Goal: Task Accomplishment & Management: Manage account settings

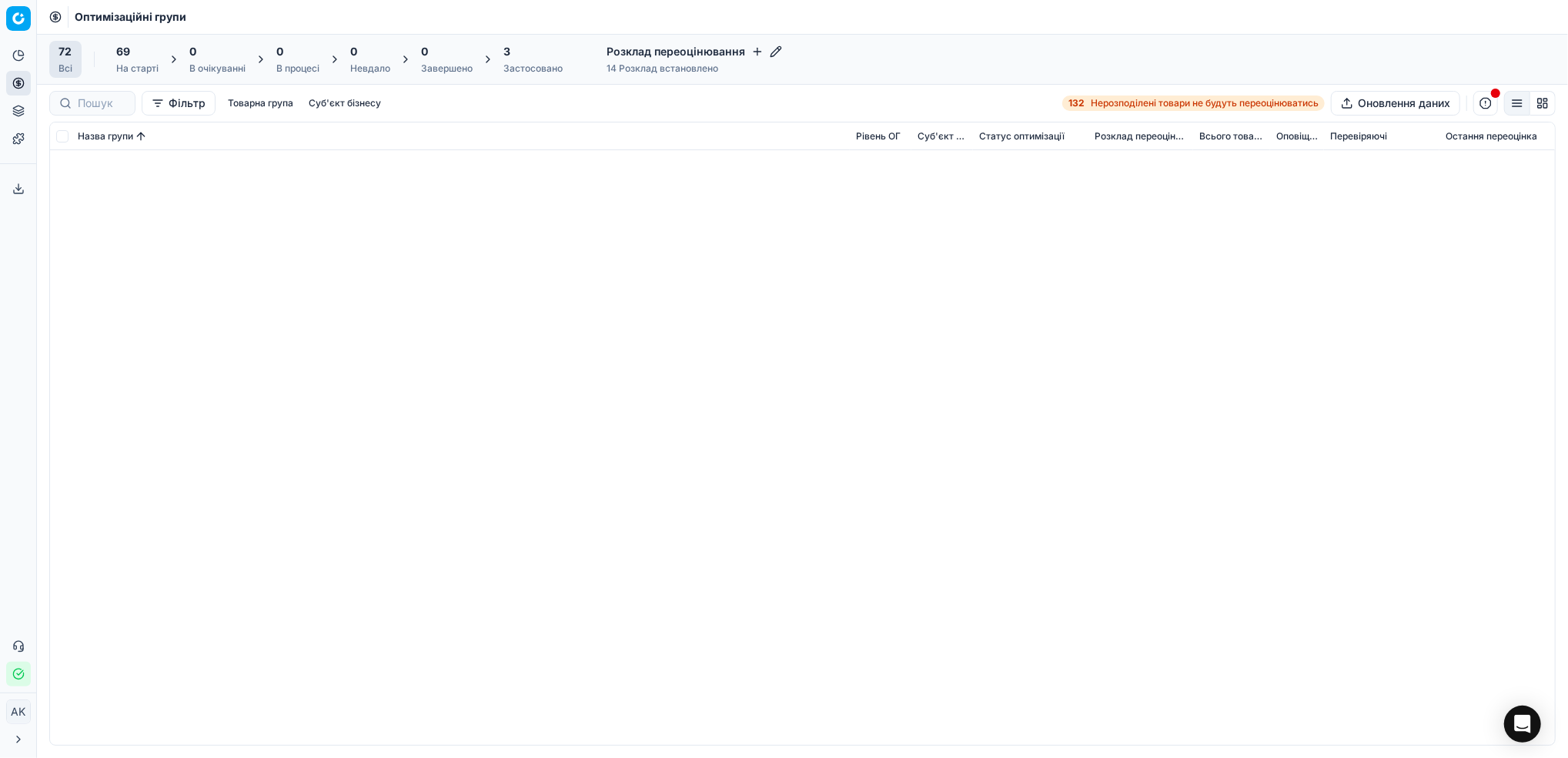
scroll to position [2067, 0]
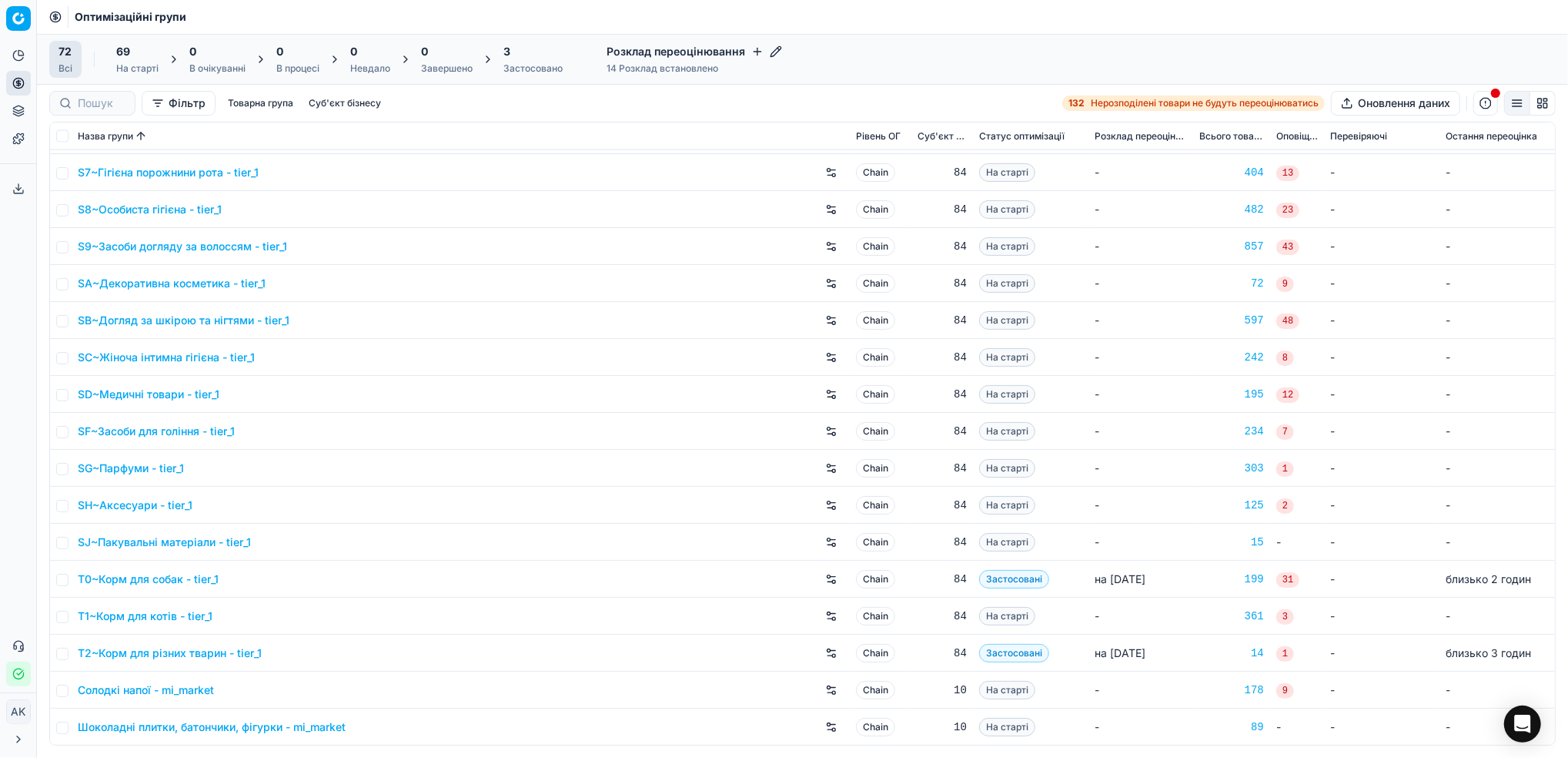
click at [536, 61] on div "3 Застосовано" at bounding box center [533, 59] width 59 height 30
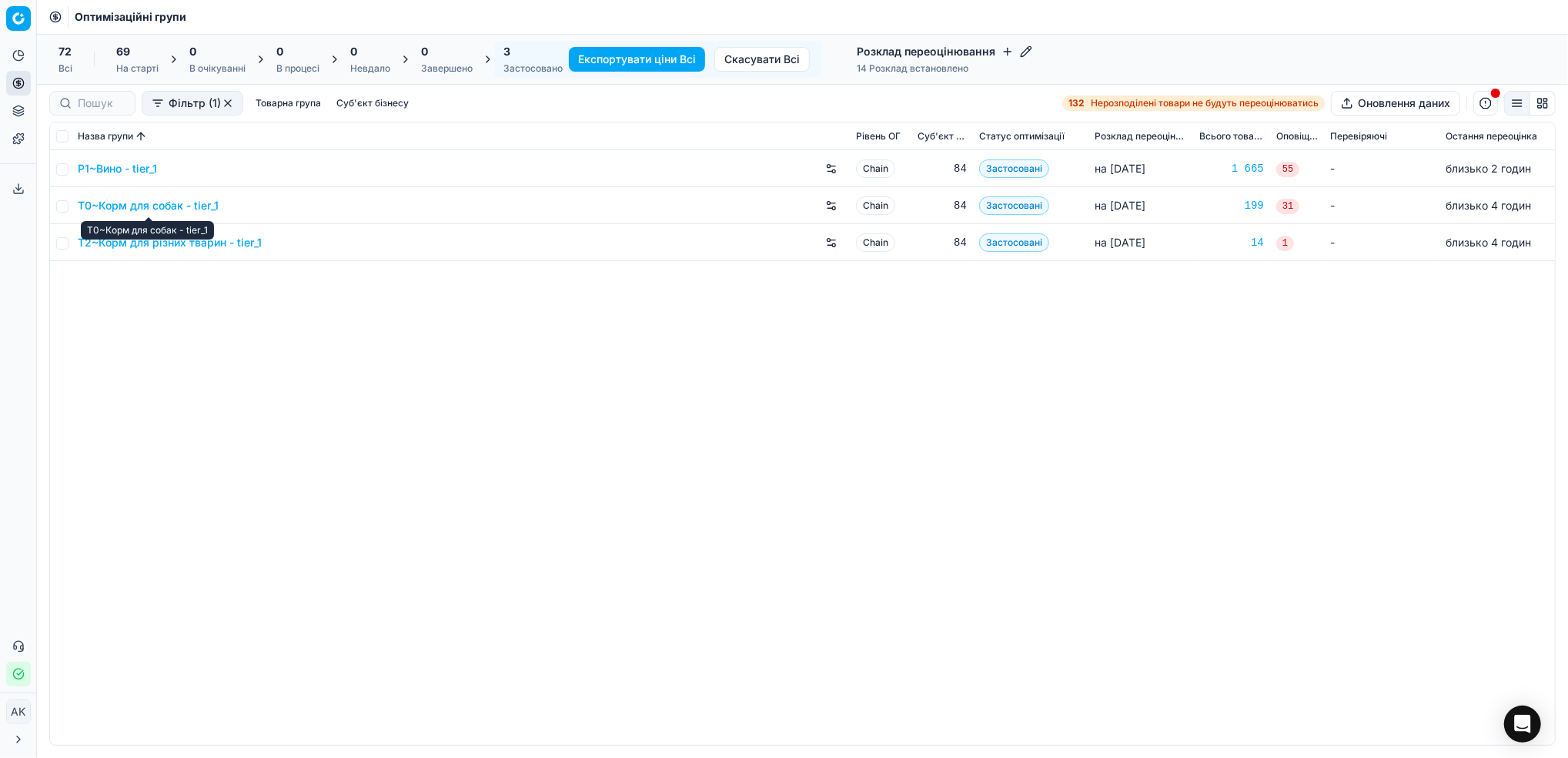
click at [160, 205] on link "T0~Корм для собак - tier_1" at bounding box center [148, 205] width 141 height 15
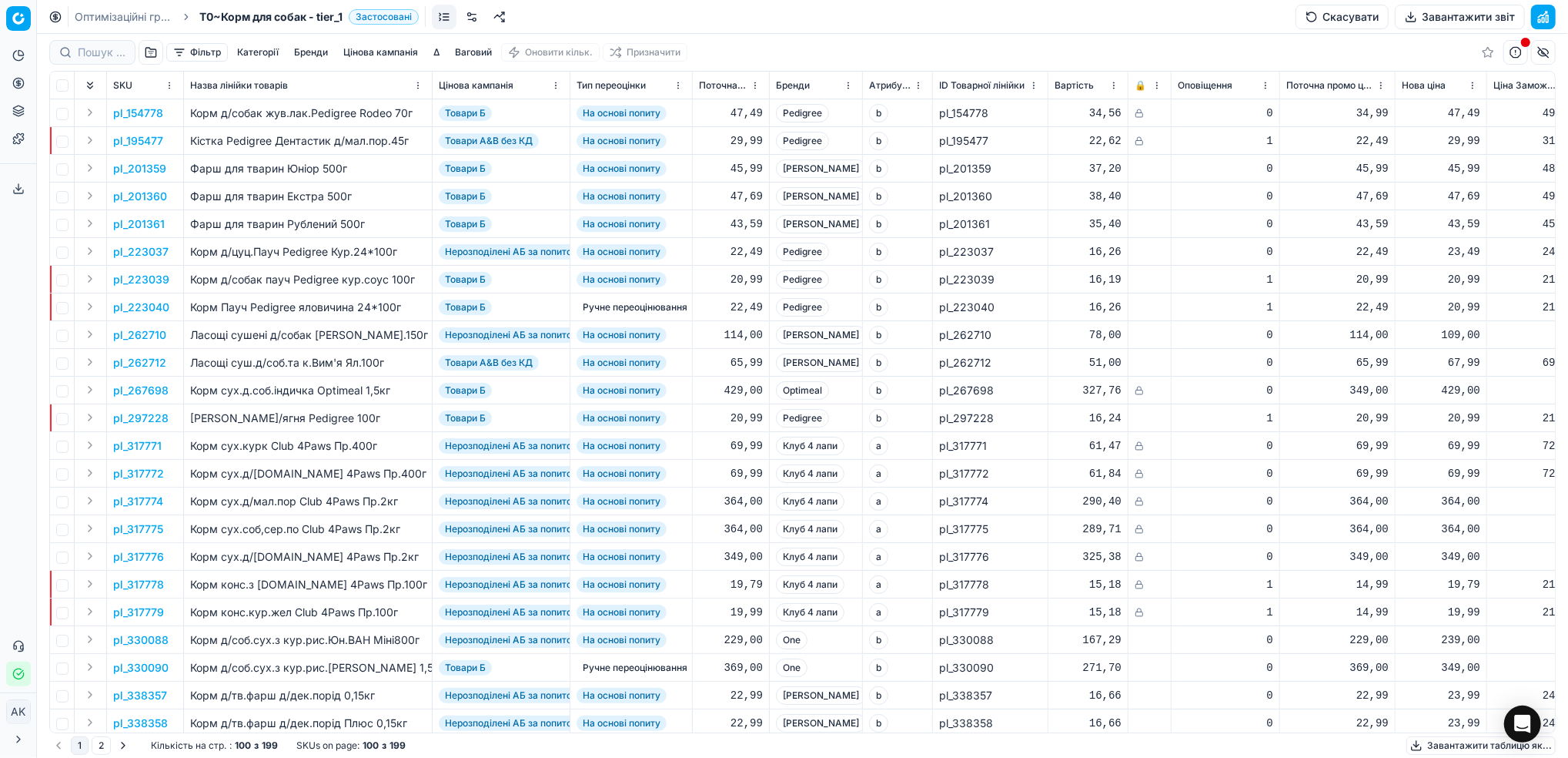
click at [368, 50] on button "Цінова кампанія" at bounding box center [381, 52] width 87 height 19
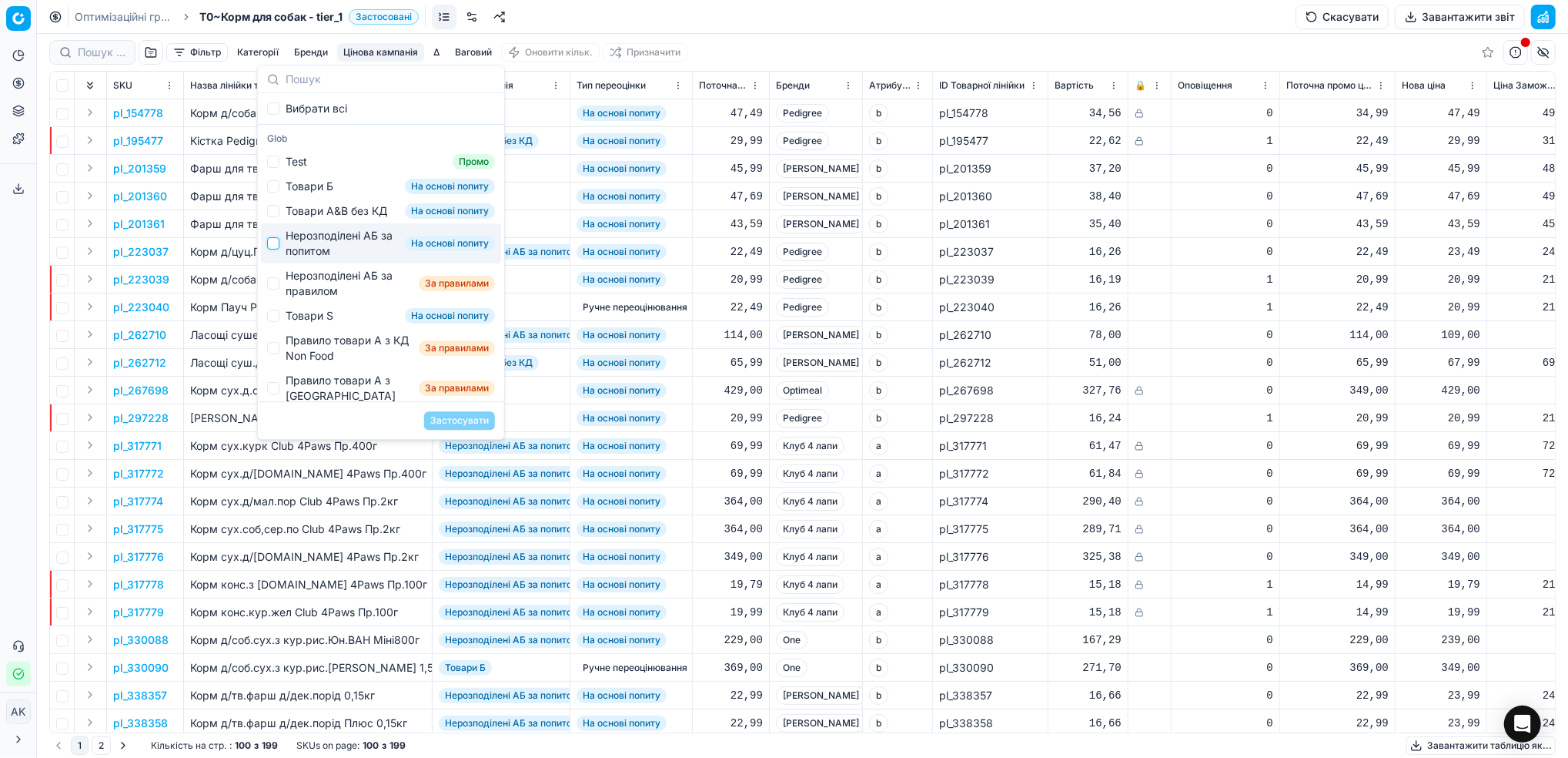
click at [278, 250] on input "Suggestions" at bounding box center [273, 244] width 13 height 13
checkbox input "true"
click at [459, 423] on button "Застосувати" at bounding box center [459, 420] width 71 height 19
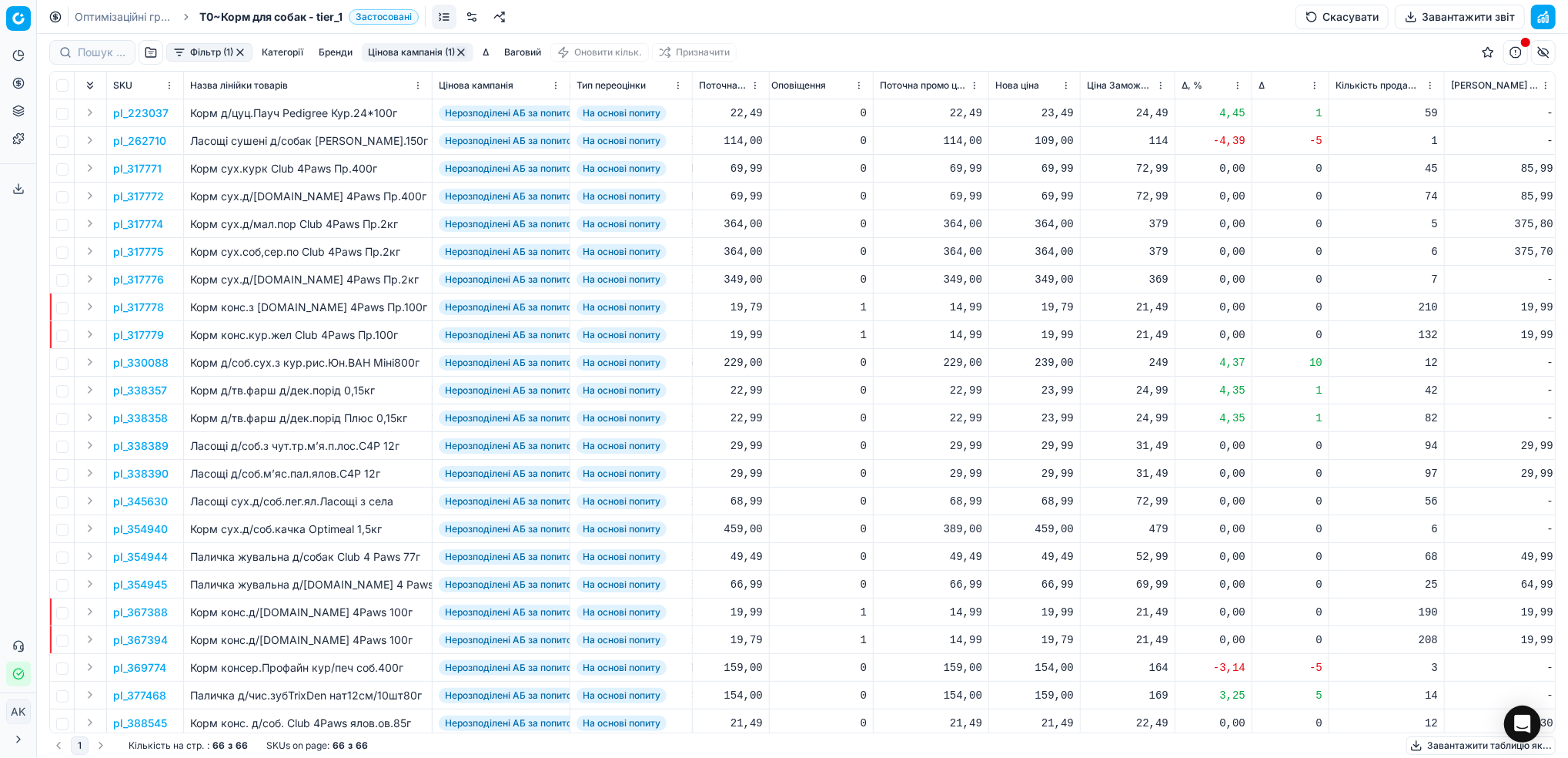
scroll to position [0, 387]
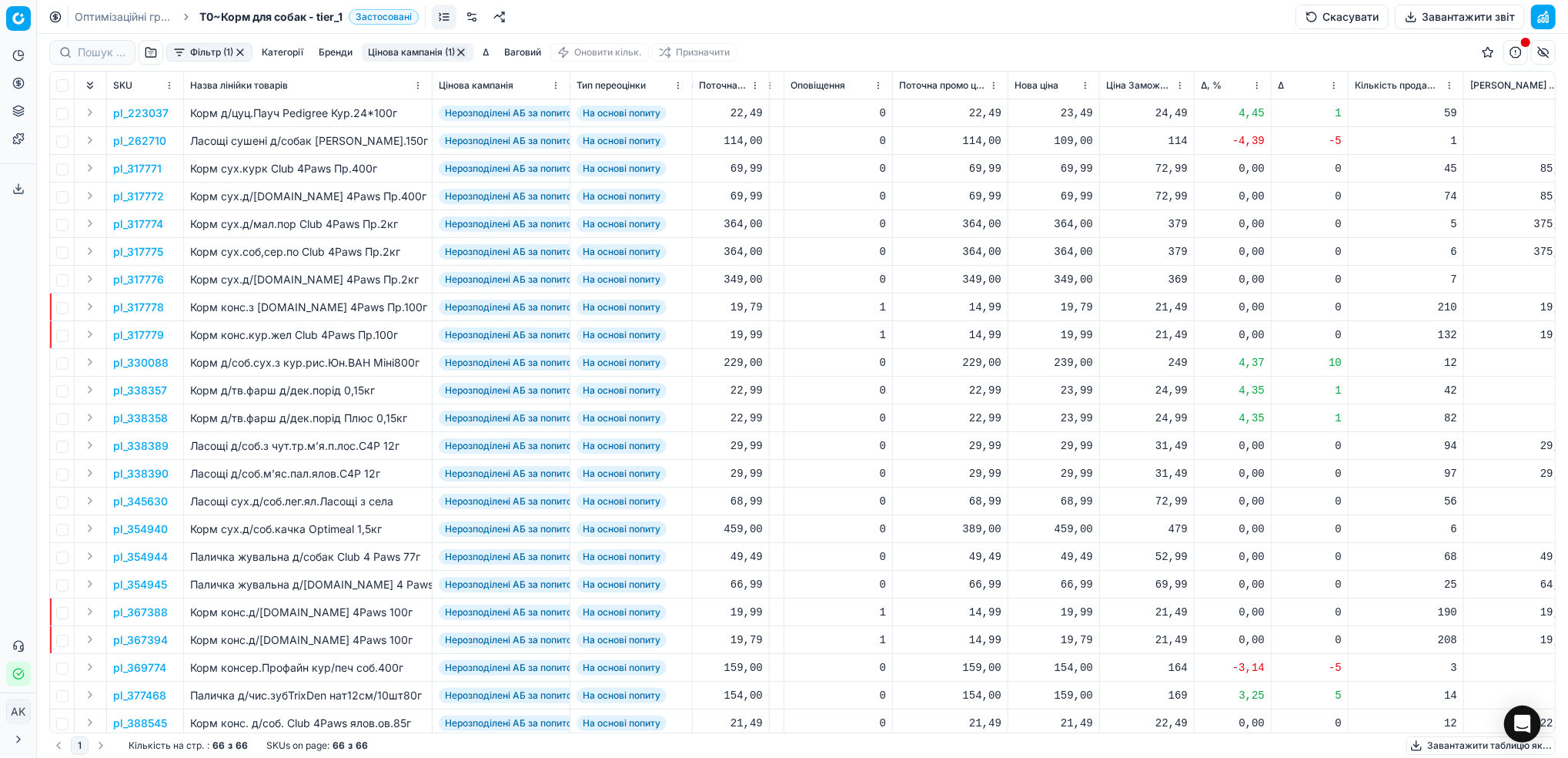
click at [195, 52] on button "Фільтр (1)" at bounding box center [210, 52] width 86 height 19
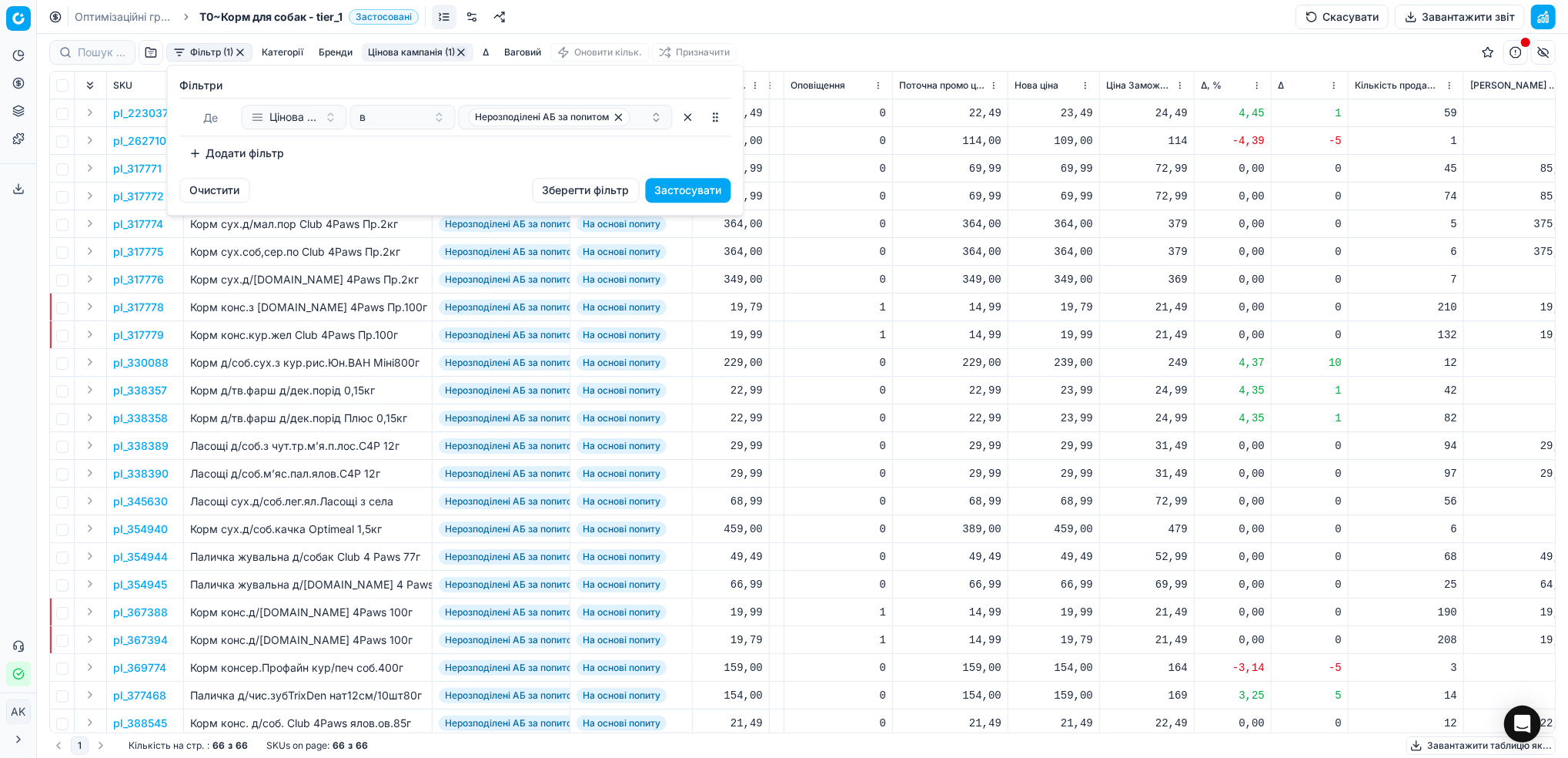
click at [249, 161] on button "Додати фільтр" at bounding box center [236, 153] width 114 height 25
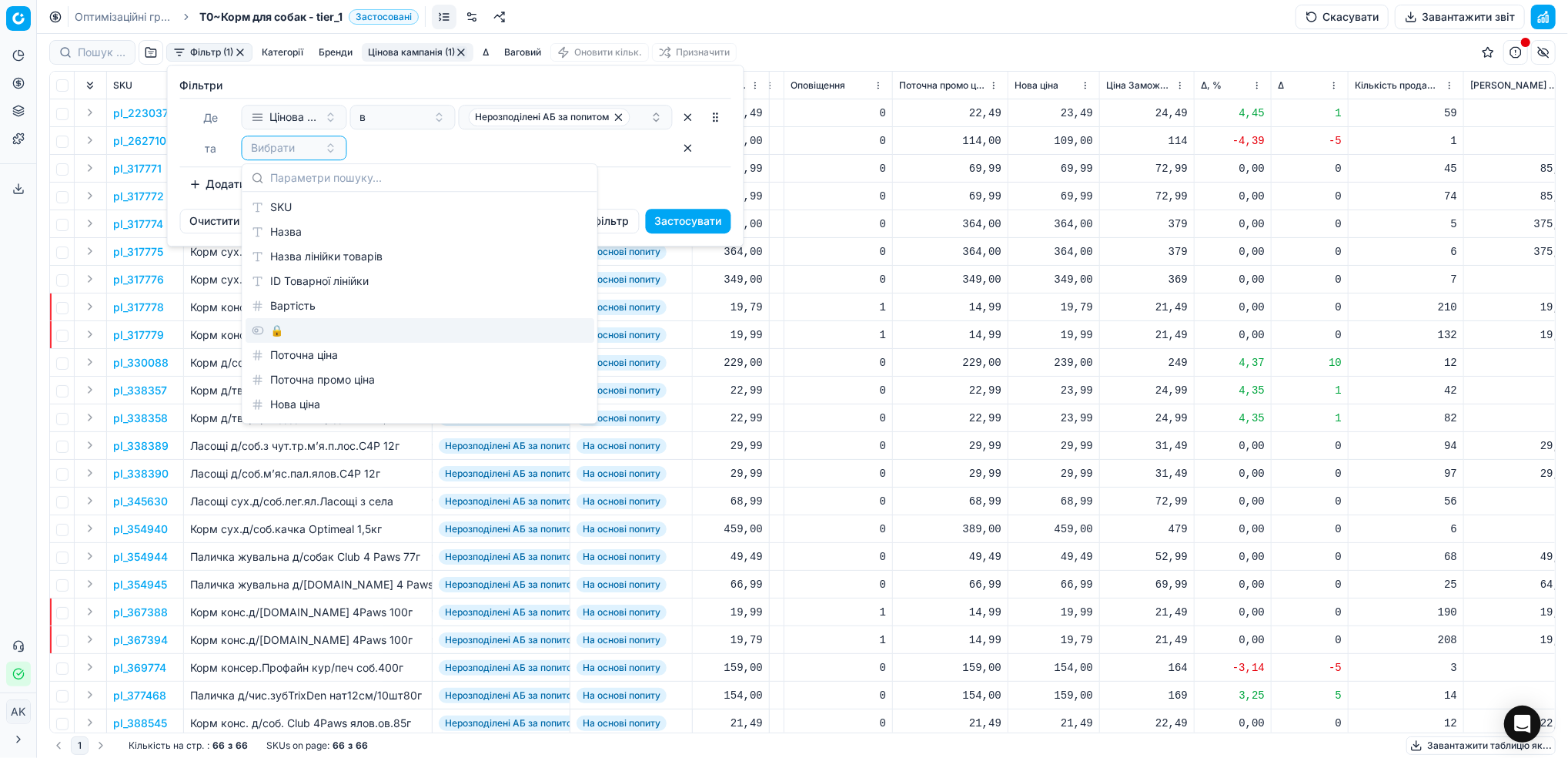
click at [299, 330] on div "🔒" at bounding box center [419, 331] width 348 height 25
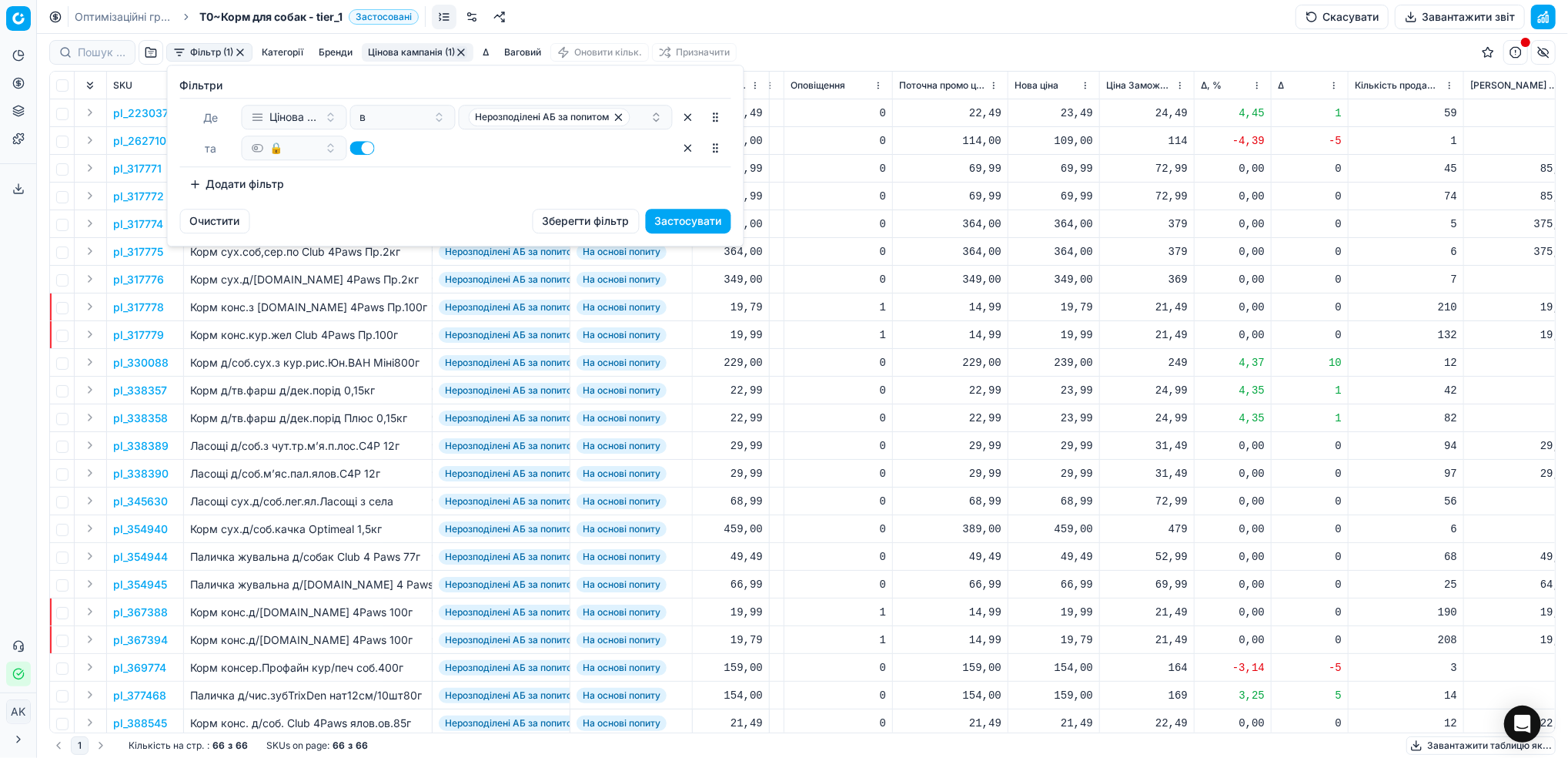
click at [360, 151] on button "button" at bounding box center [363, 147] width 25 height 13
checkbox input "false"
click at [321, 462] on html "Pricing platform Аналітика Цінова оптимізація Асортимент продукції Шаблони Серв…" at bounding box center [784, 379] width 1568 height 758
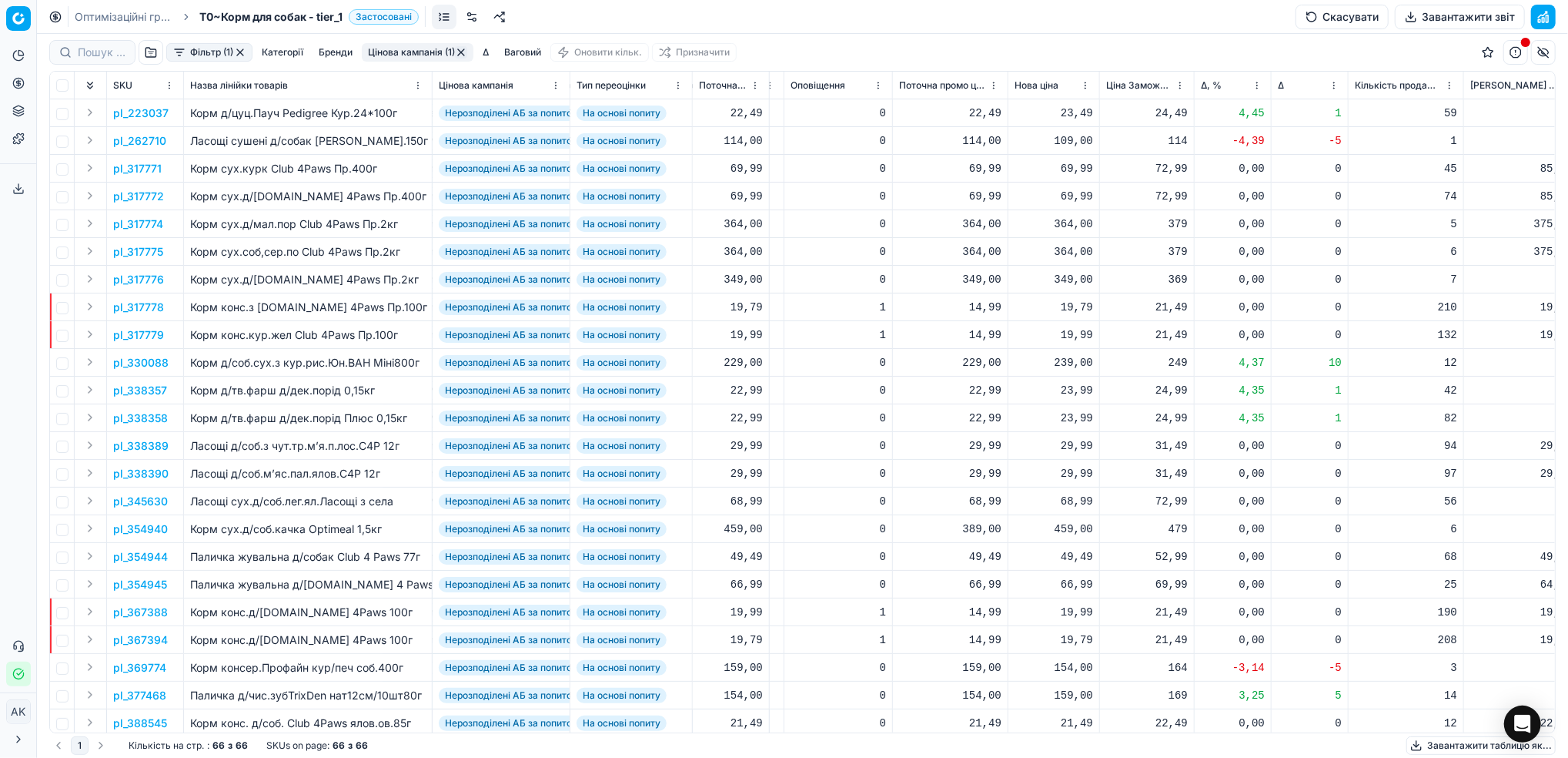
click at [409, 52] on button "Цінова кампанія (1)" at bounding box center [417, 52] width 112 height 19
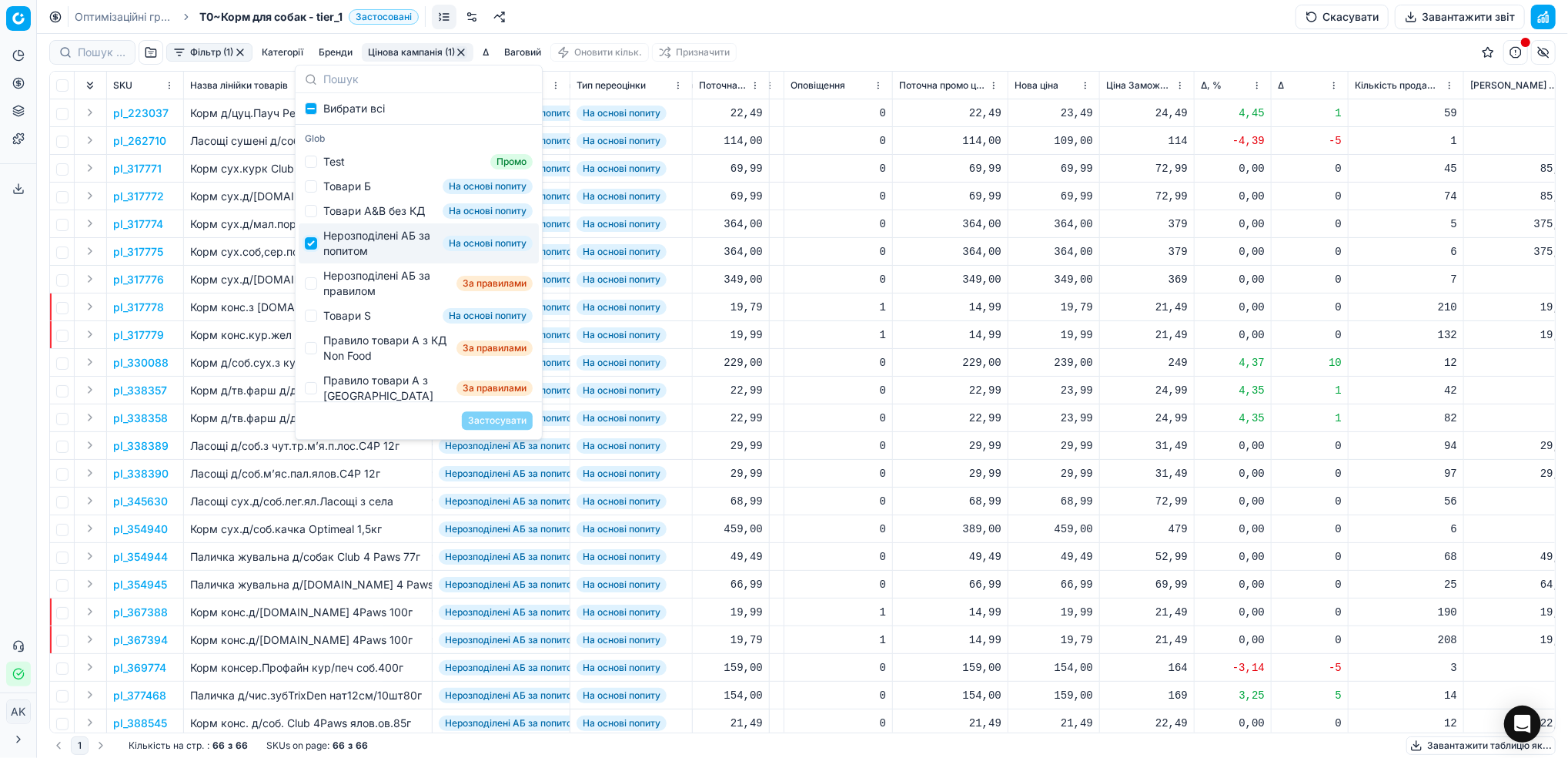
click at [310, 250] on input "Suggestions" at bounding box center [311, 244] width 13 height 13
checkbox input "false"
click at [313, 289] on input "Suggestions" at bounding box center [311, 284] width 13 height 13
checkbox input "true"
click at [477, 419] on button "Застосувати" at bounding box center [497, 420] width 71 height 19
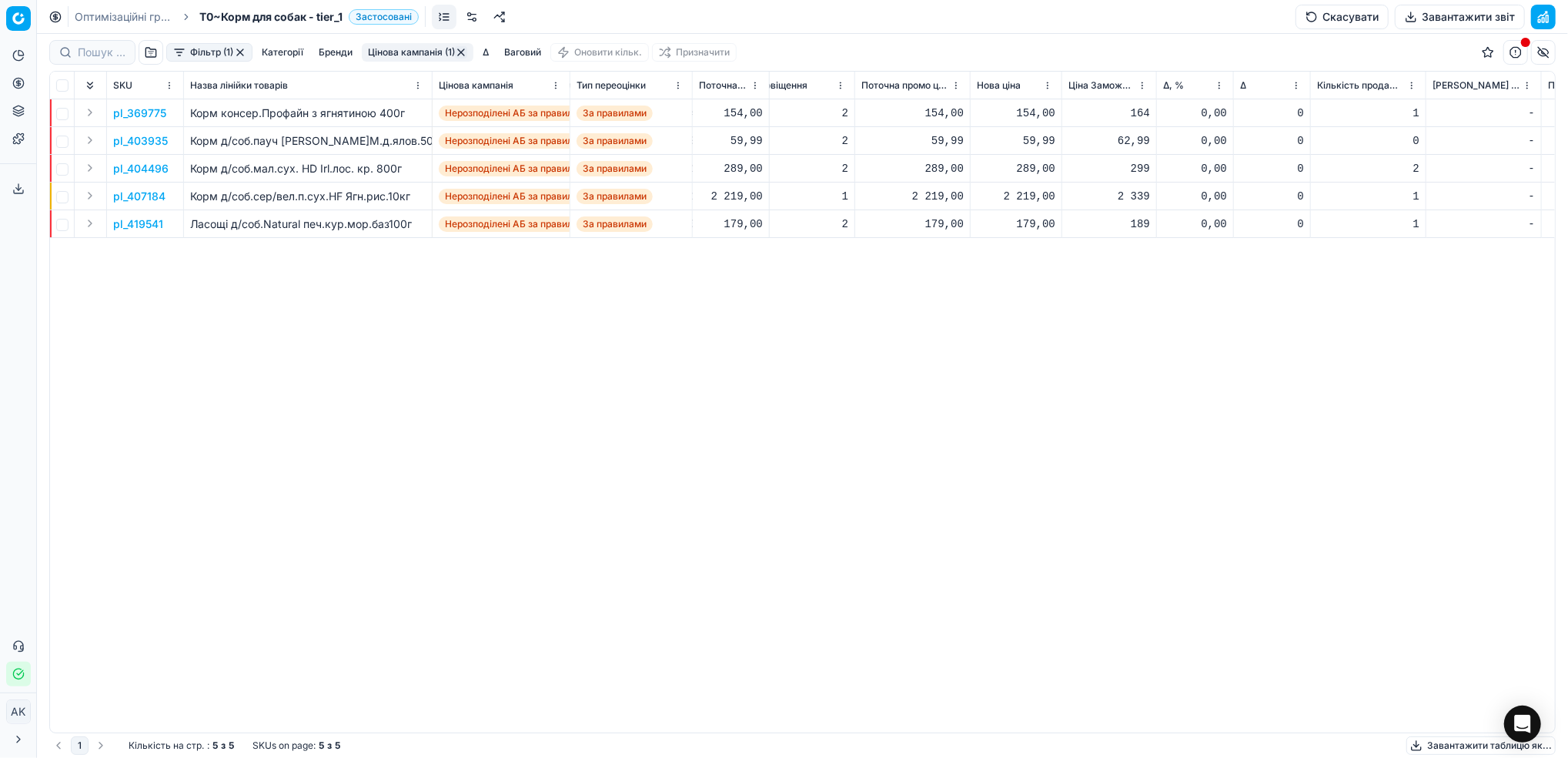
scroll to position [0, 419]
click at [408, 52] on button "Цінова кампанія (1)" at bounding box center [417, 52] width 112 height 19
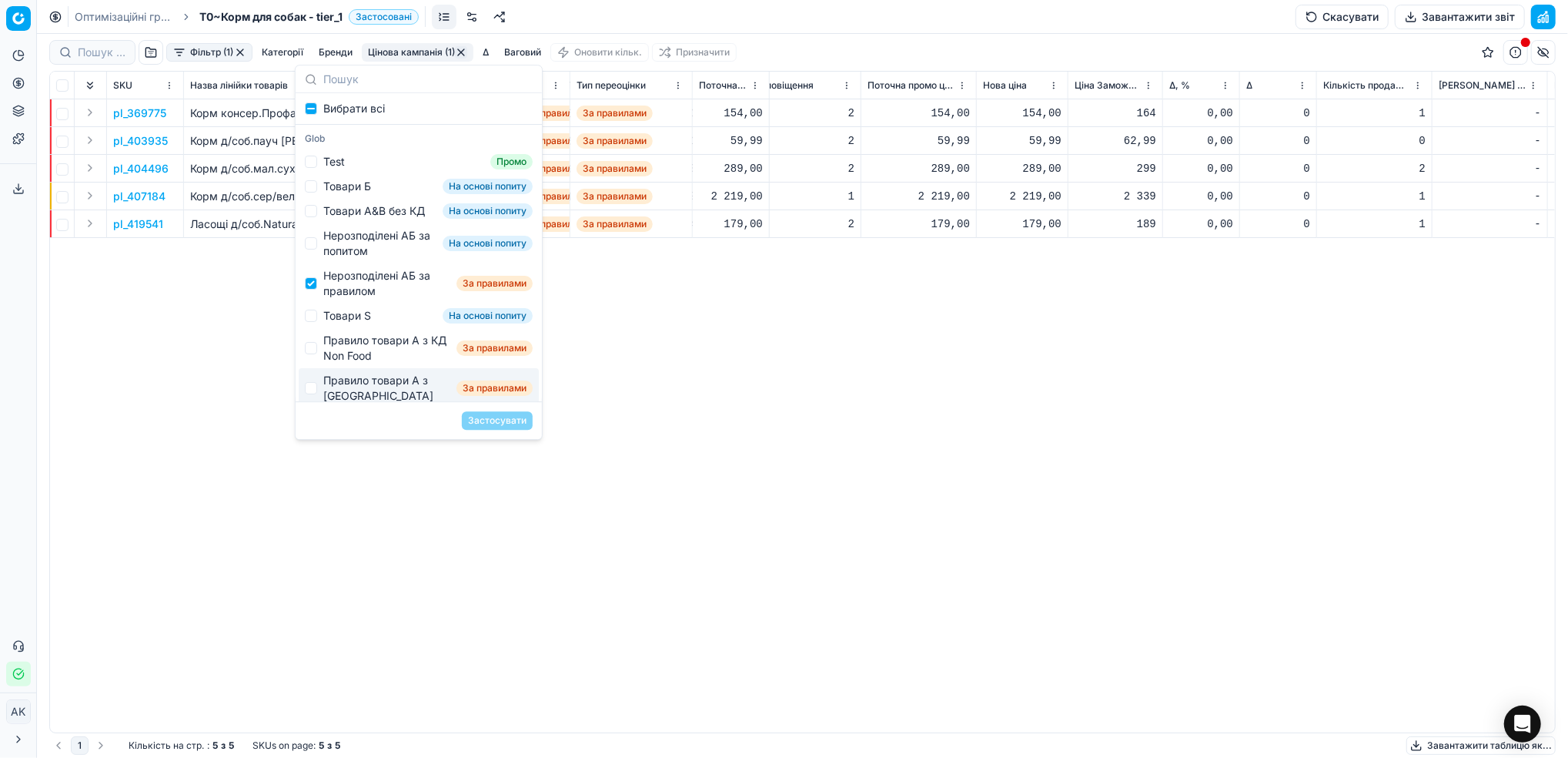
click at [408, 519] on div "pl_369775 Корм консер.Профайн з ягнятиною 400г Нерозподілені АБ за правилом За …" at bounding box center [383, 416] width 1505 height 633
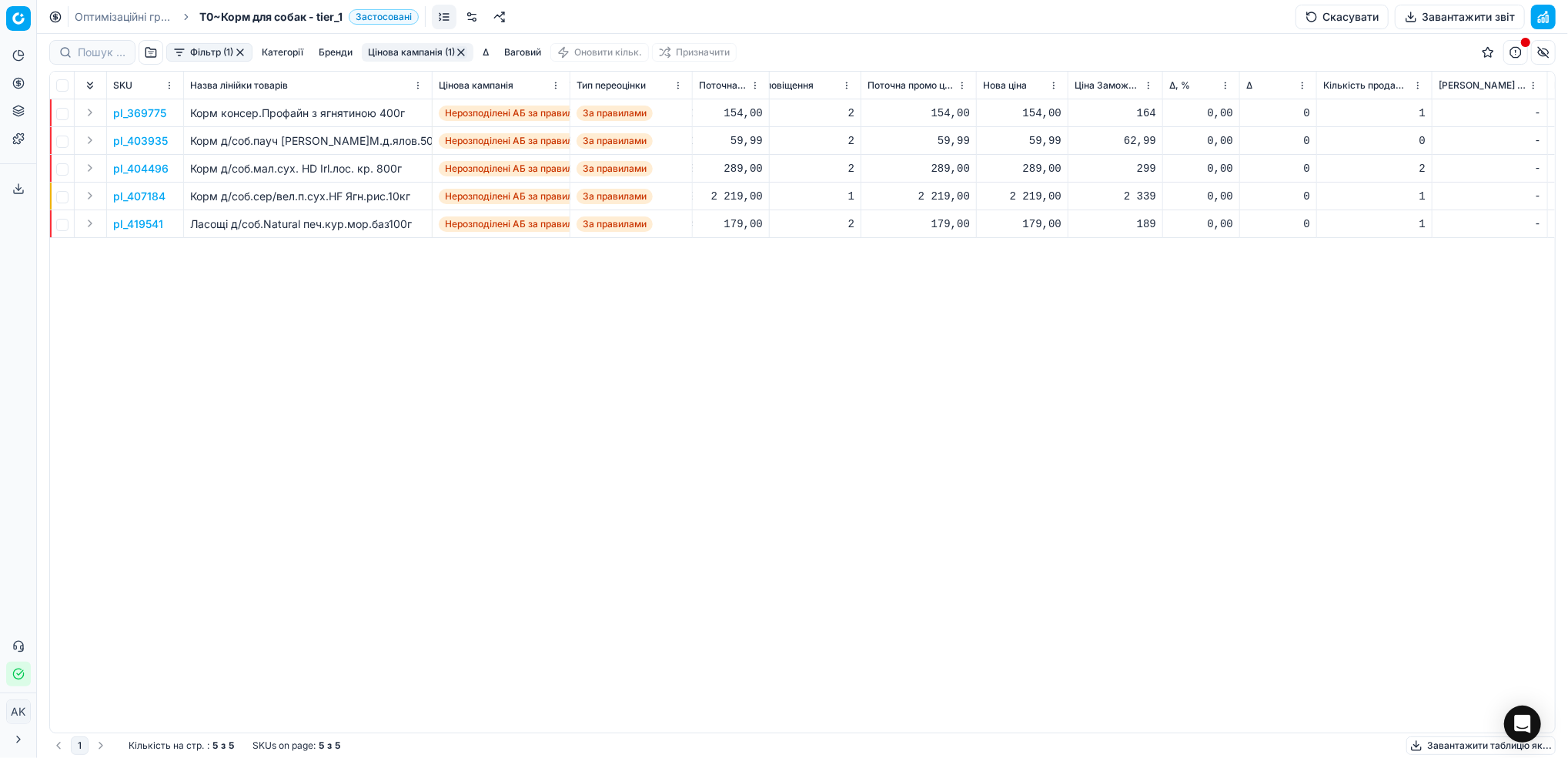
scroll to position [0, 494]
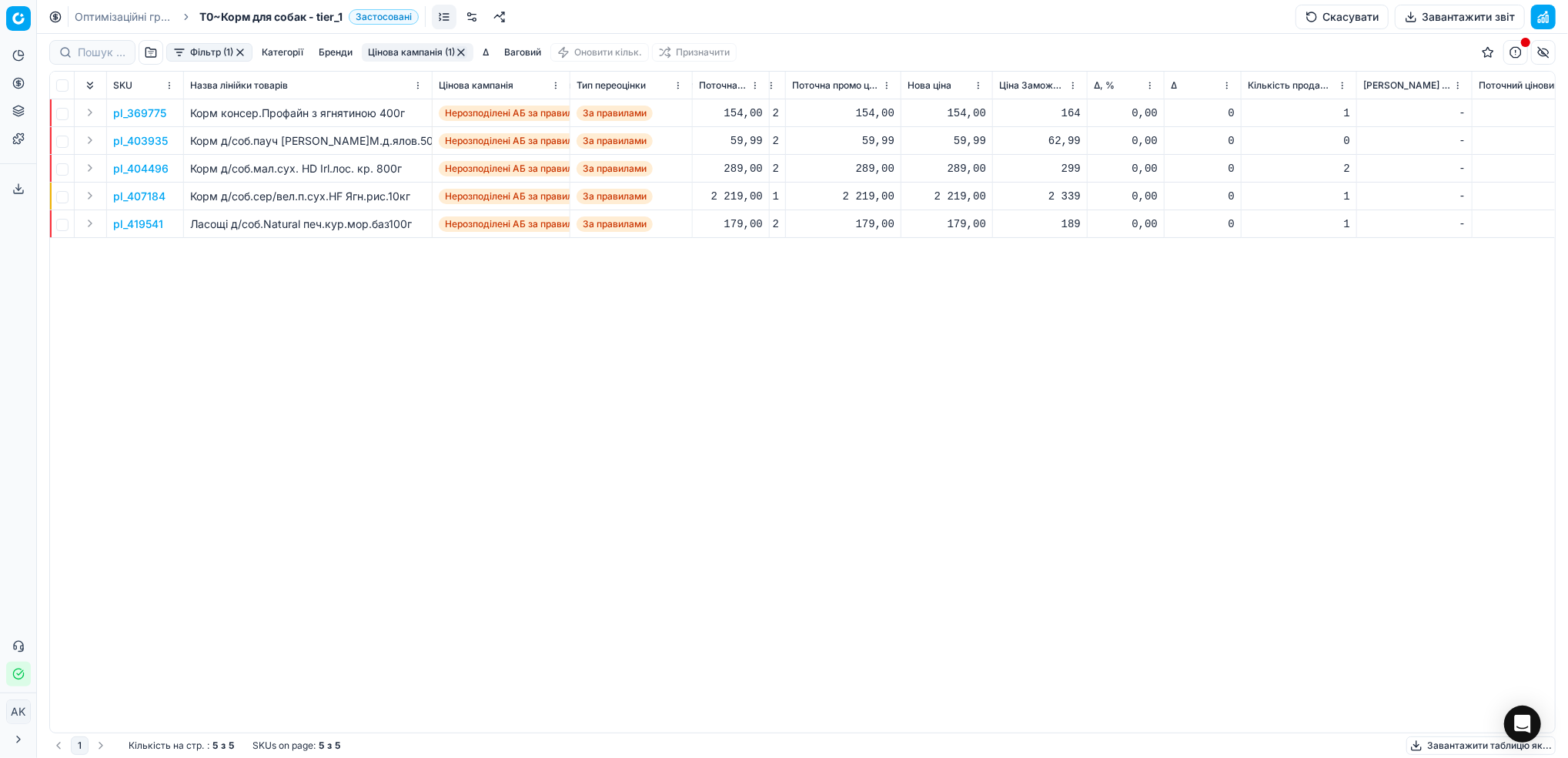
click at [420, 38] on div "Фільтр (1) Категорії [PERSON_NAME] кампанія (1) Δ Ваговий Оновити кільк. Призна…" at bounding box center [802, 52] width 1507 height 37
click at [424, 50] on button "Цінова кампанія (1)" at bounding box center [417, 52] width 112 height 19
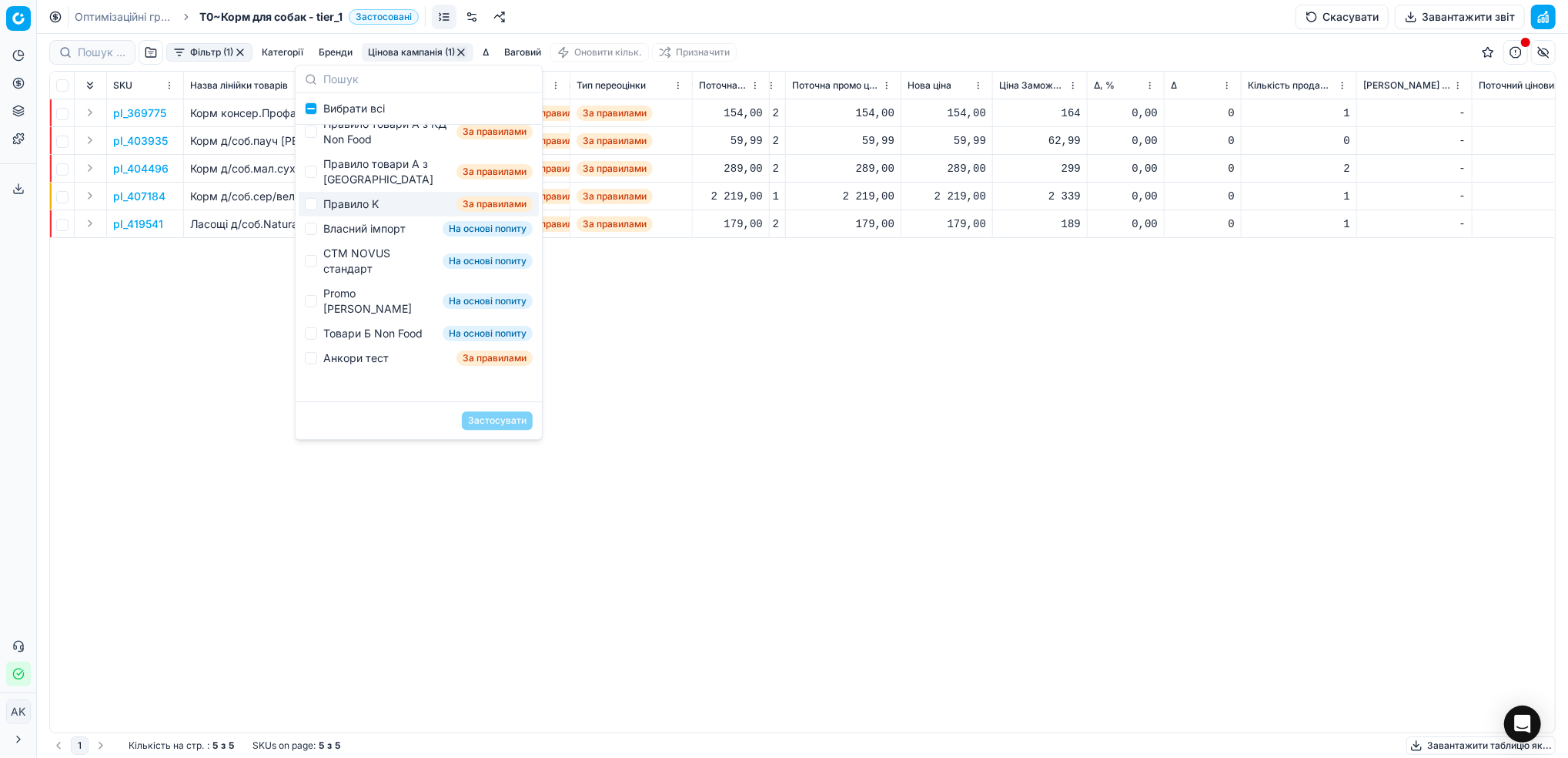
scroll to position [219, 0]
click at [728, 397] on div "pl_369775 Корм консер.Профайн з ягнятиною 400г Нерозподілені АБ за правилом За …" at bounding box center [308, 416] width 1505 height 633
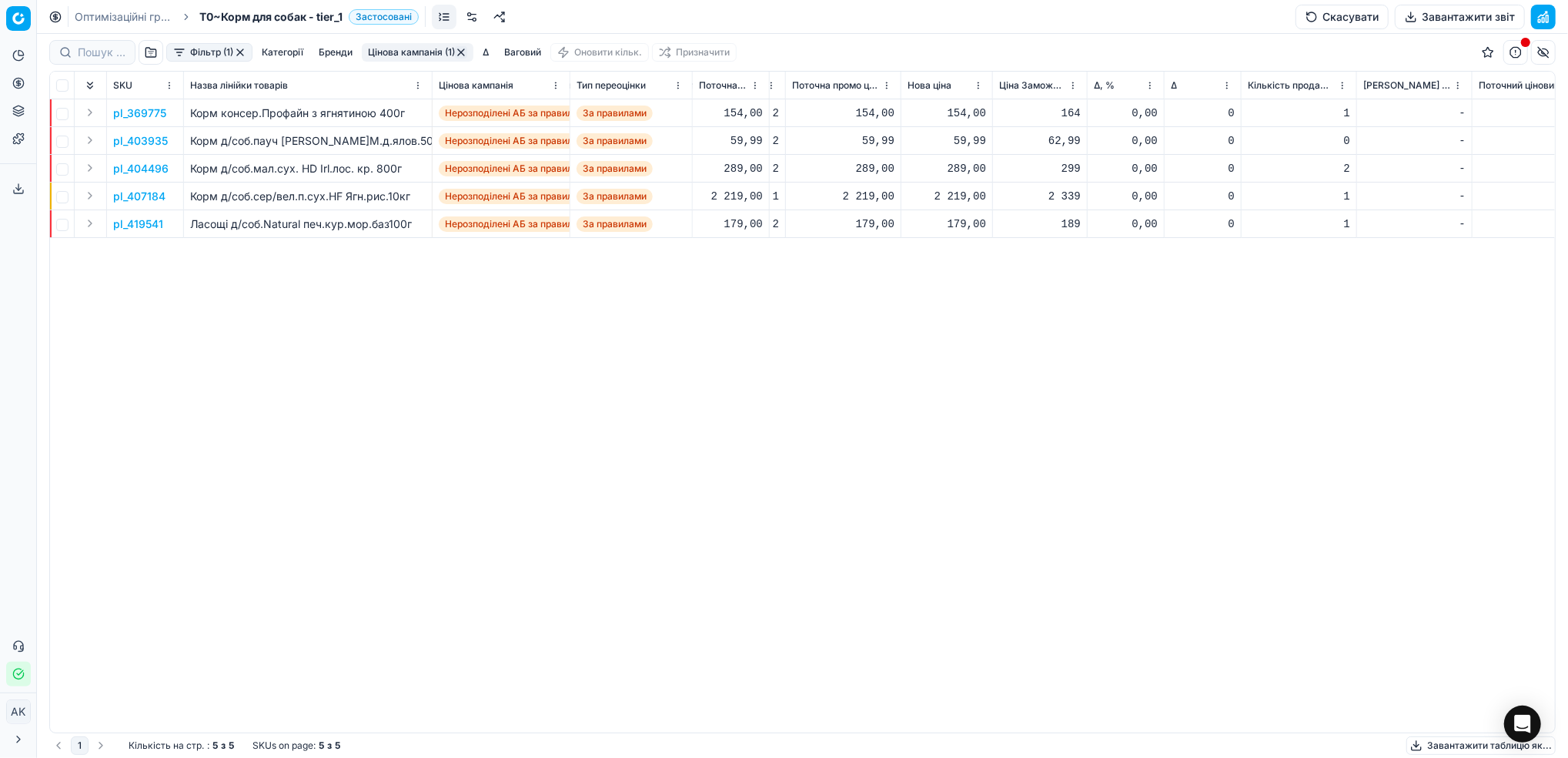
click at [432, 51] on button "Цінова кампанія (1)" at bounding box center [417, 52] width 112 height 19
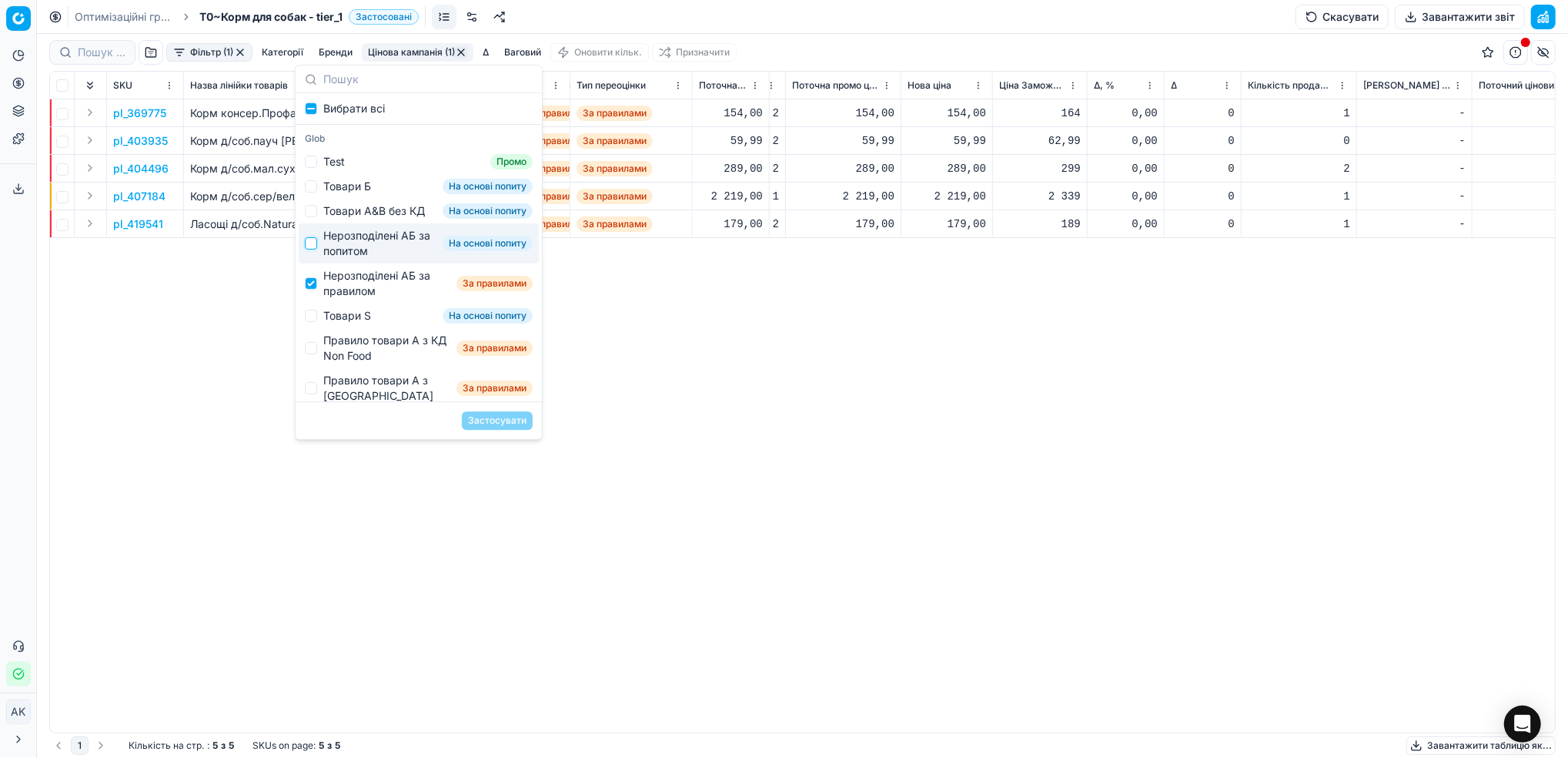
click at [314, 250] on input "Suggestions" at bounding box center [311, 244] width 13 height 13
checkbox input "true"
click at [315, 194] on div "Товари Б На основі попиту" at bounding box center [419, 186] width 240 height 25
checkbox input "true"
click at [316, 217] on input "Suggestions" at bounding box center [311, 211] width 13 height 13
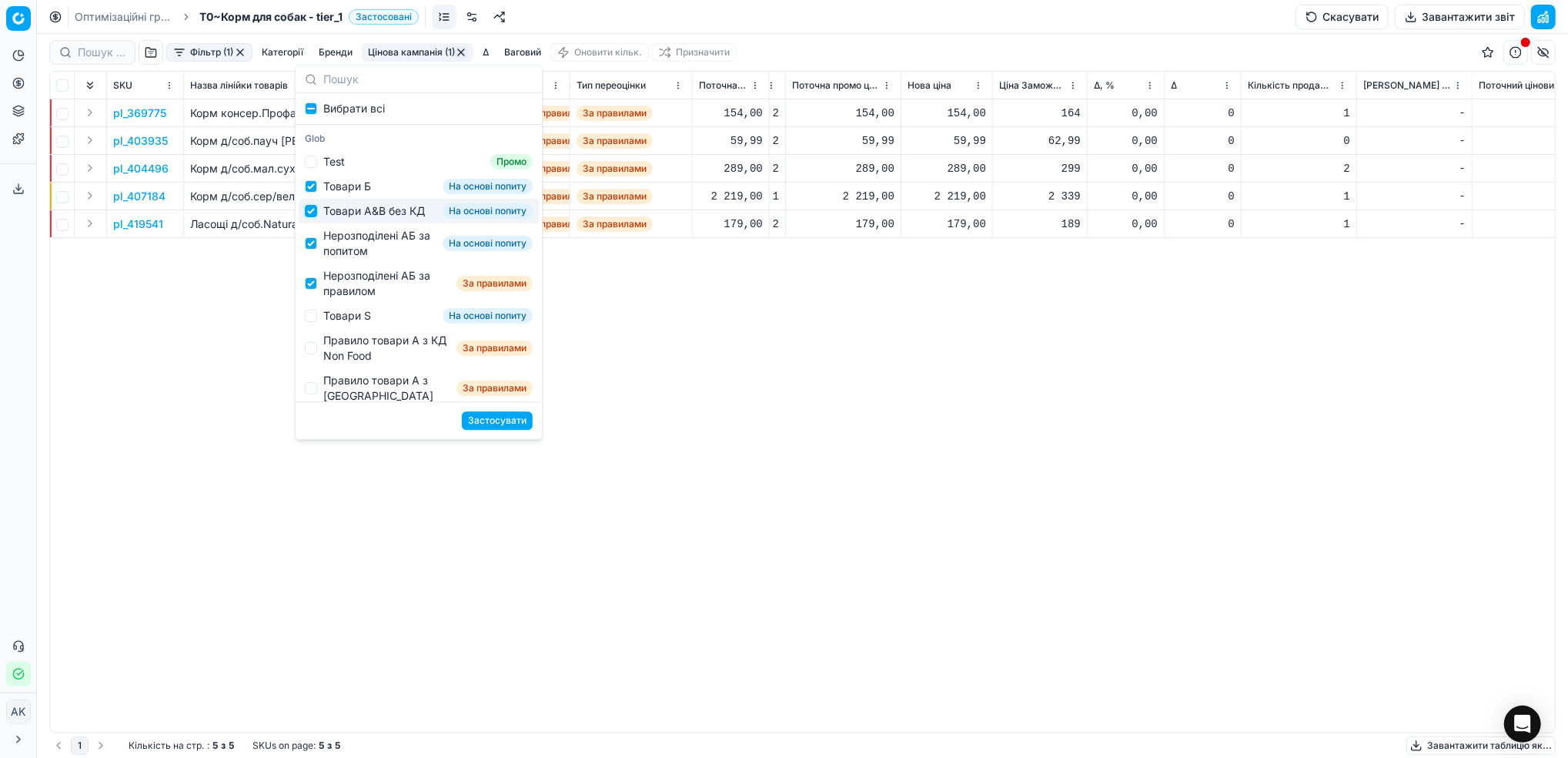
checkbox input "true"
checkbox input "false"
click at [810, 370] on div "pl_369775 Корм консер.Профайн з ягнятиною 400г Нерозподілені АБ за правилом За …" at bounding box center [308, 416] width 1505 height 633
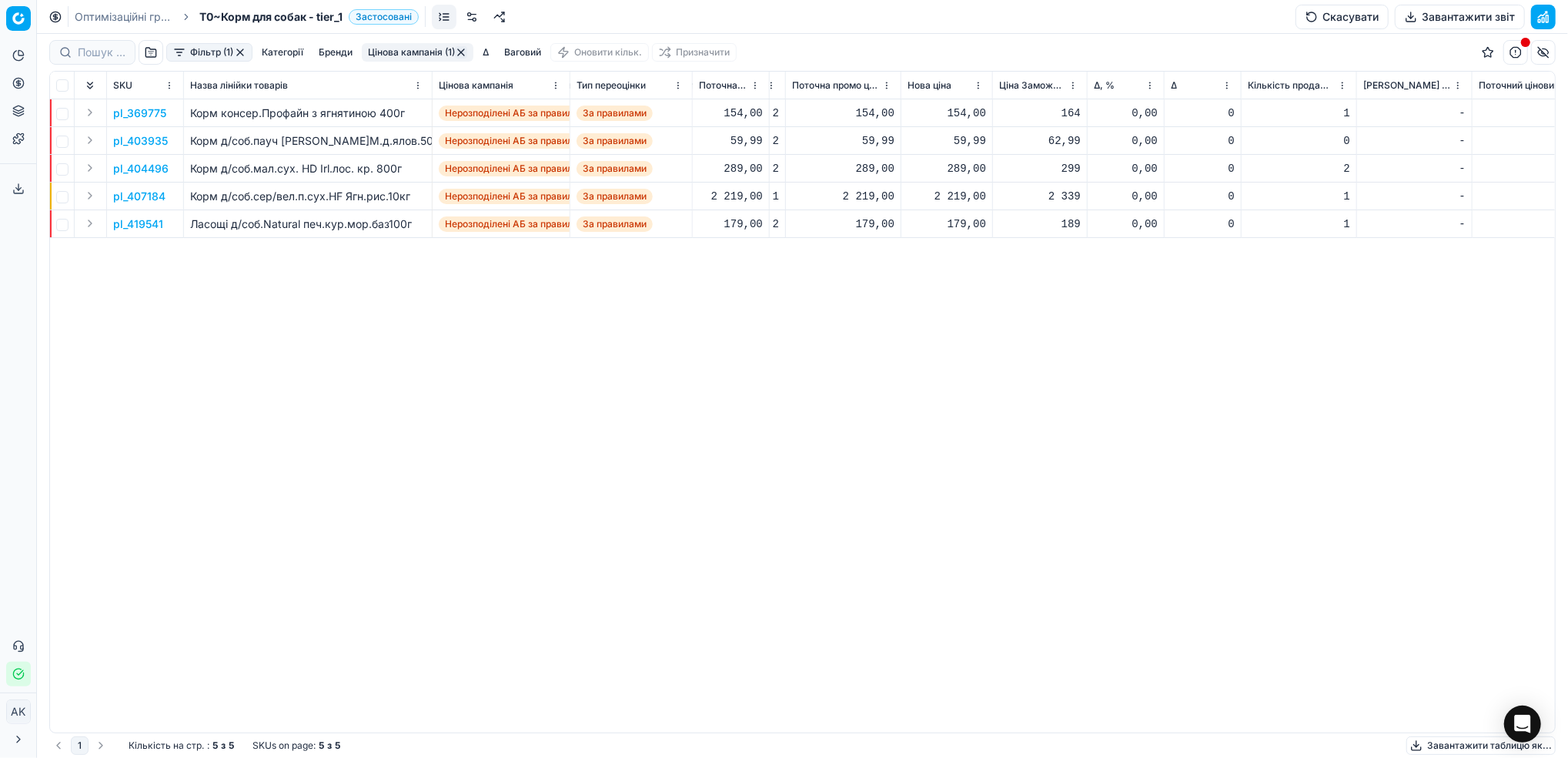
click at [460, 52] on button "button" at bounding box center [461, 53] width 13 height 13
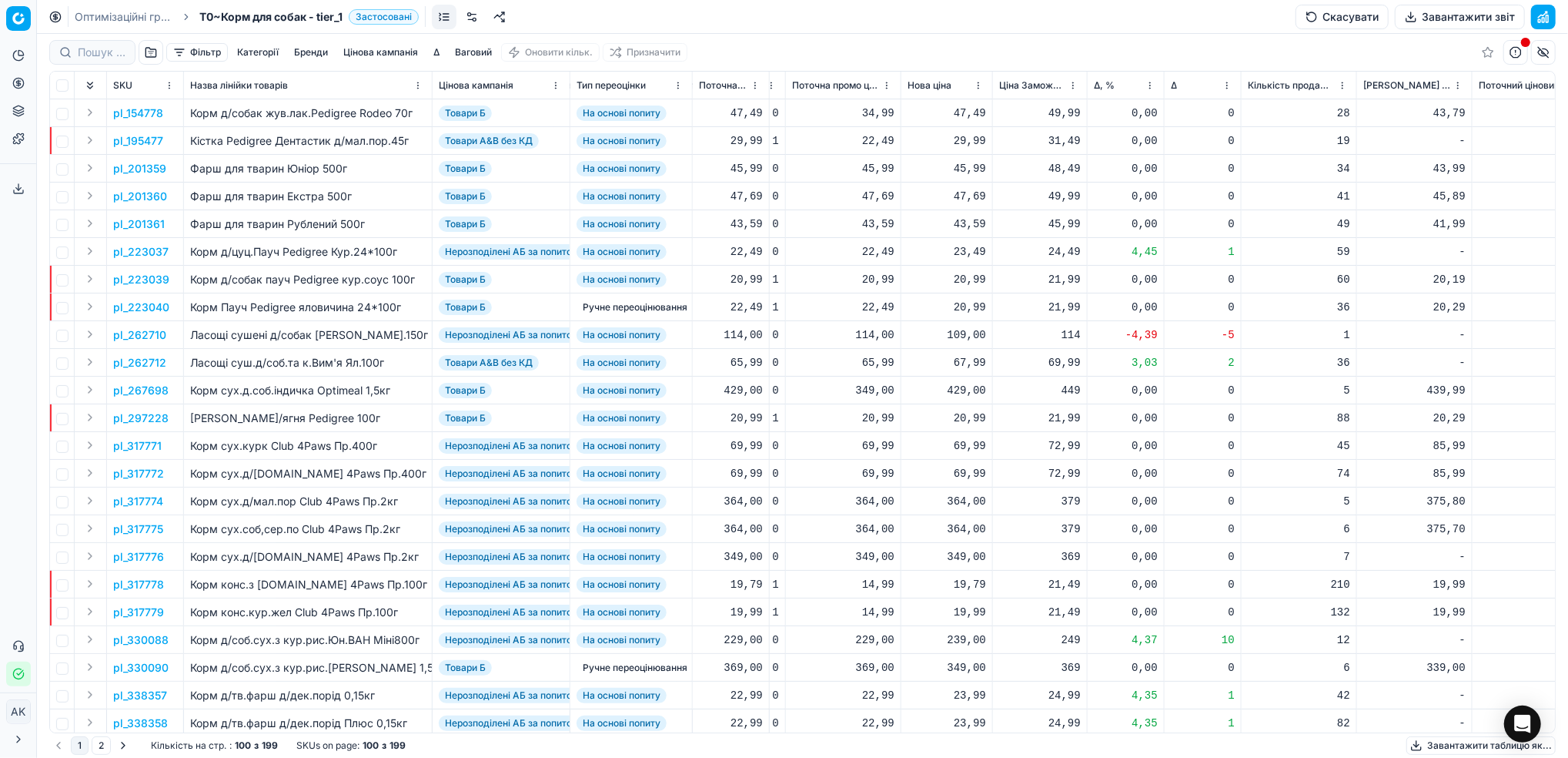
drag, startPoint x: 107, startPoint y: 15, endPoint x: 342, endPoint y: 87, distance: 245.8
click at [107, 15] on link "Оптимізаційні групи" at bounding box center [124, 16] width 99 height 15
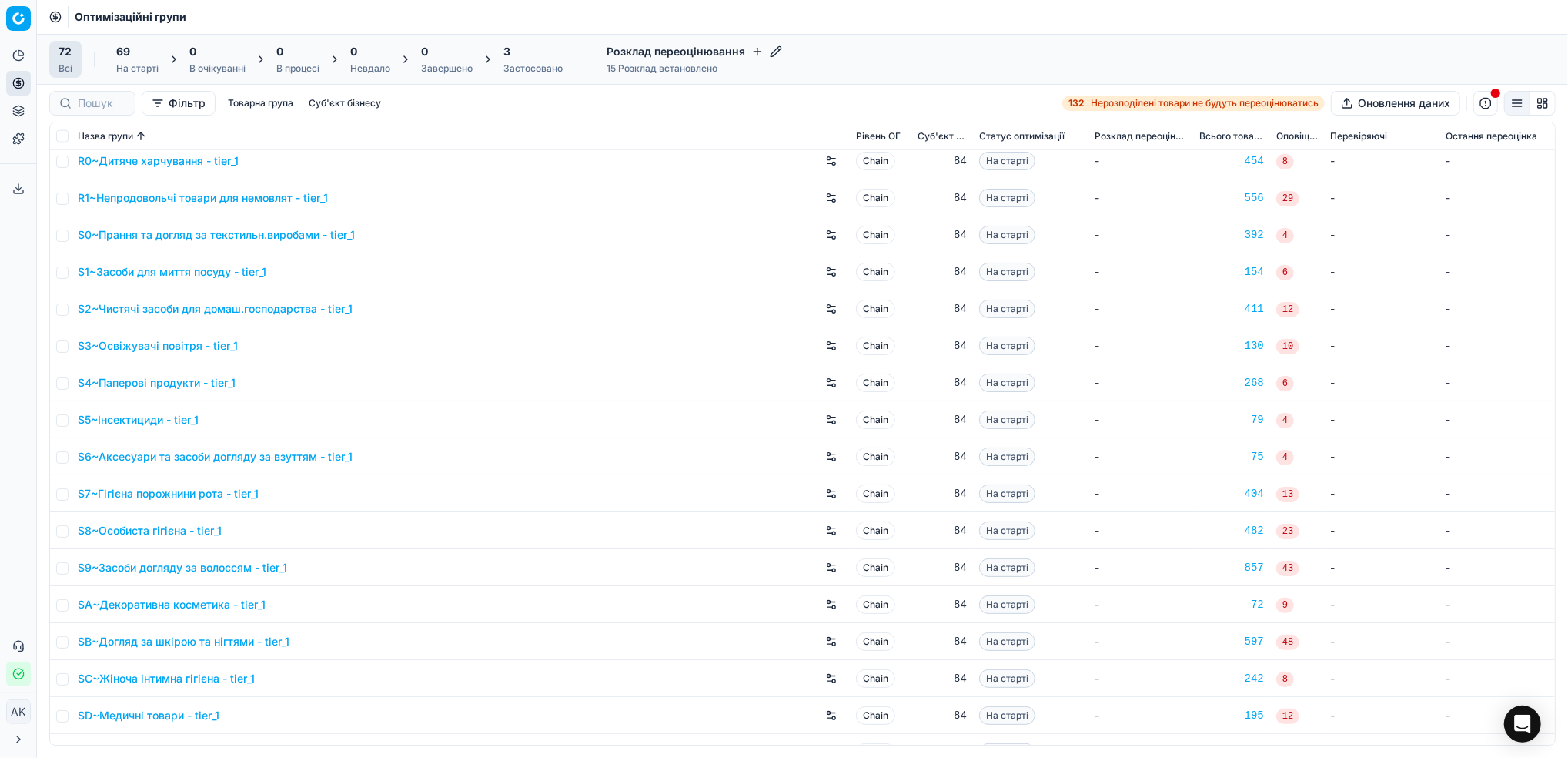
scroll to position [2067, 0]
